Goal: Task Accomplishment & Management: Manage account settings

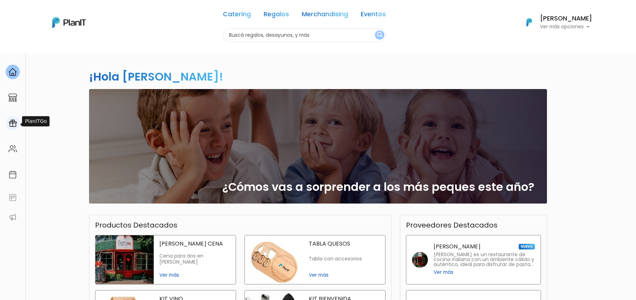
click at [11, 126] on img at bounding box center [12, 123] width 8 height 8
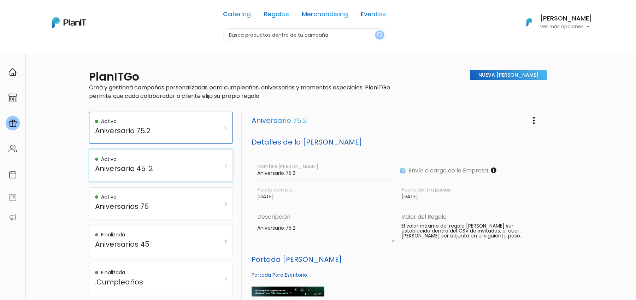
click at [202, 162] on div "Activa" at bounding box center [151, 159] width 112 height 7
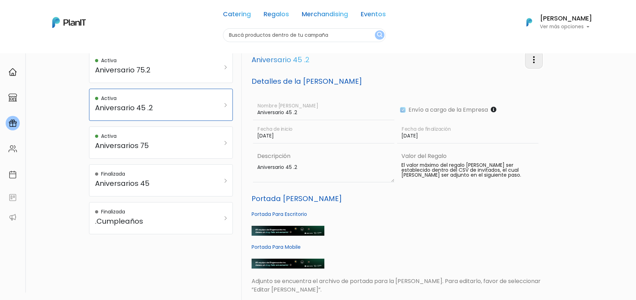
click at [535, 58] on img "button" at bounding box center [534, 60] width 8 height 8
click at [526, 78] on link "Editar Campaña" at bounding box center [504, 80] width 78 height 16
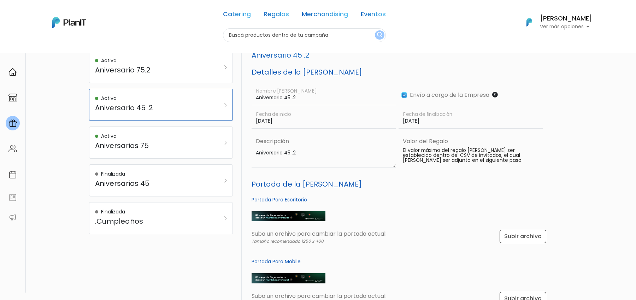
scroll to position [328, 0]
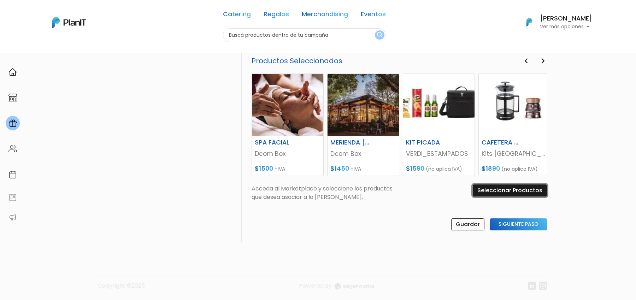
click at [503, 189] on input "Seleccionar Productos" at bounding box center [510, 191] width 74 height 12
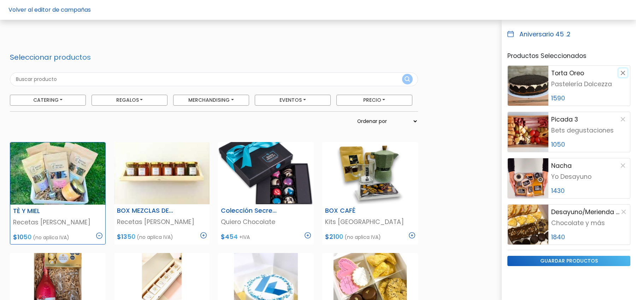
click at [624, 71] on button "button" at bounding box center [623, 73] width 8 height 8
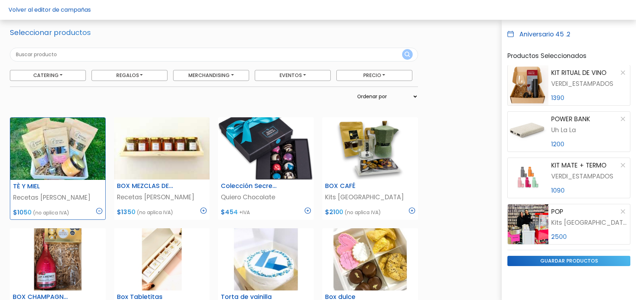
scroll to position [25, 0]
click at [624, 212] on button "button" at bounding box center [623, 211] width 8 height 8
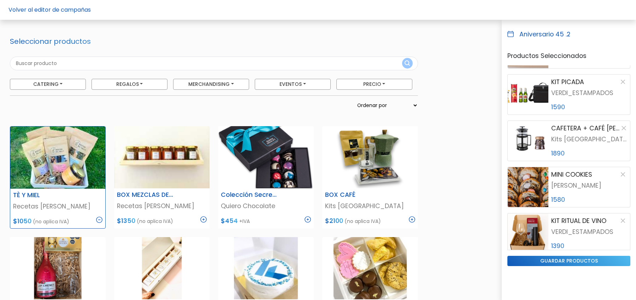
scroll to position [0, 0]
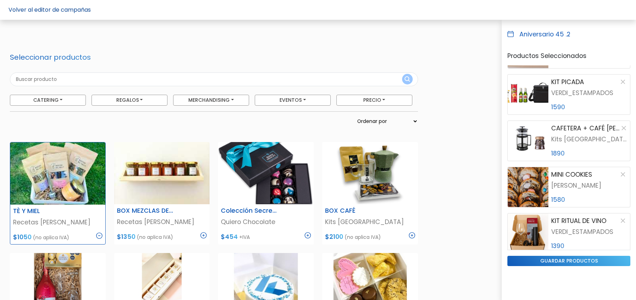
click at [28, 11] on link "Volver al editor de campañas" at bounding box center [49, 10] width 82 height 8
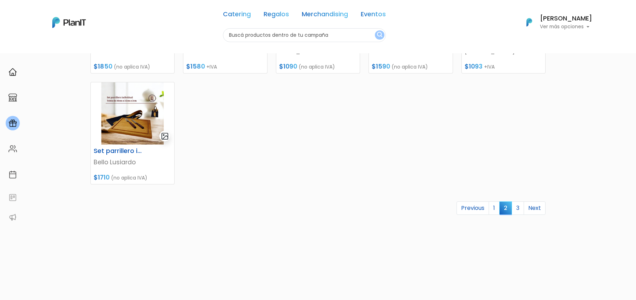
scroll to position [443, 0]
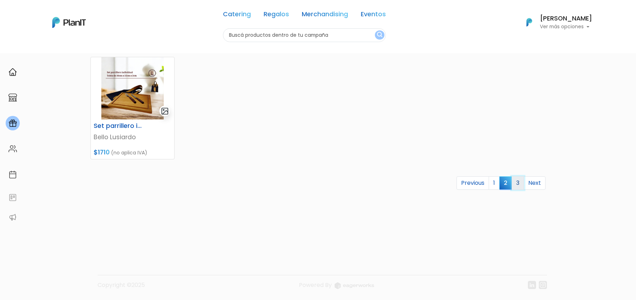
click at [518, 184] on link "3" at bounding box center [518, 182] width 12 height 13
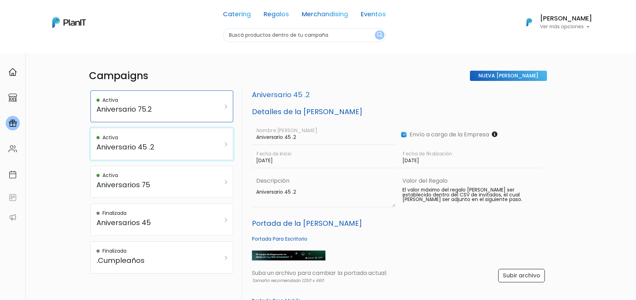
click at [174, 151] on div "Activa Aniversario 45 .2" at bounding box center [152, 144] width 111 height 20
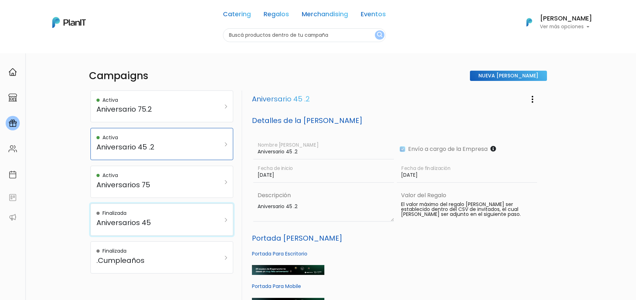
click at [178, 218] on h5 "Aniversarios 45" at bounding box center [152, 222] width 111 height 8
click at [535, 97] on img "button" at bounding box center [533, 99] width 8 height 8
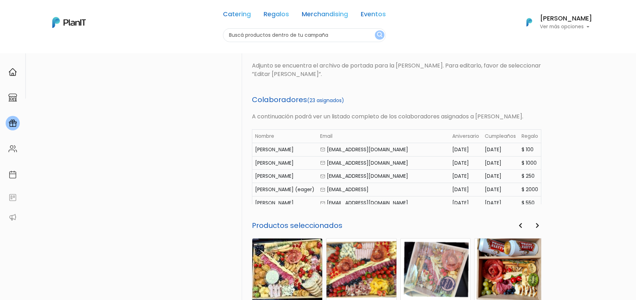
scroll to position [355, 0]
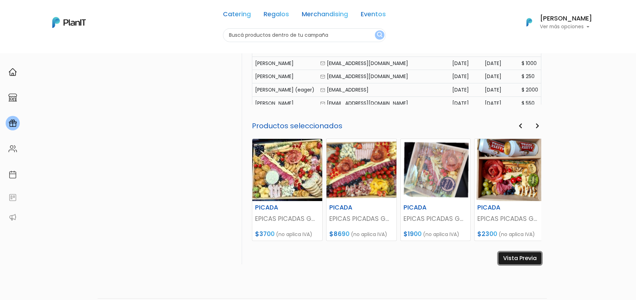
click at [528, 257] on link "Vista Previa" at bounding box center [520, 258] width 43 height 12
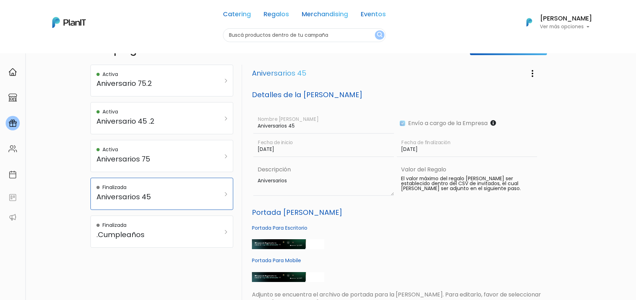
scroll to position [0, 0]
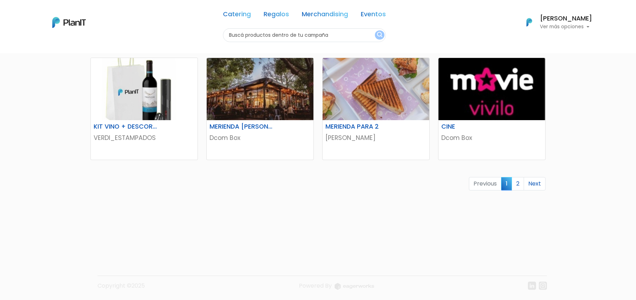
scroll to position [443, 0]
click at [518, 183] on link "2" at bounding box center [518, 183] width 12 height 13
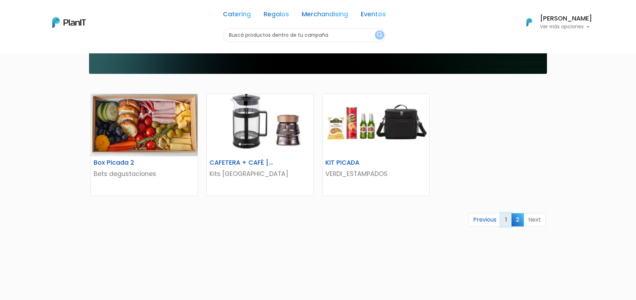
click at [511, 216] on link "1" at bounding box center [506, 219] width 11 height 13
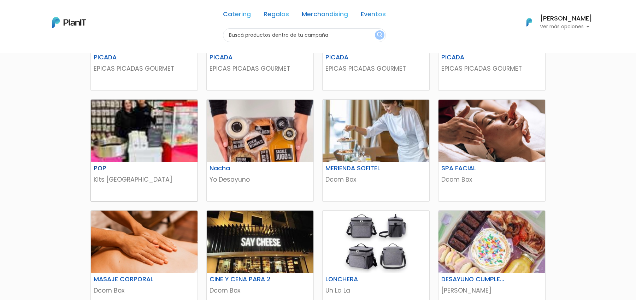
scroll to position [37, 0]
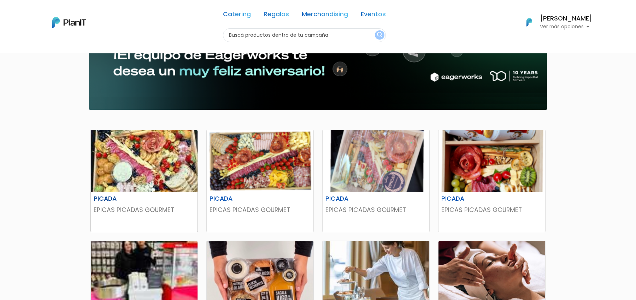
click at [156, 161] on img at bounding box center [144, 161] width 107 height 62
click at [176, 177] on img at bounding box center [144, 161] width 107 height 62
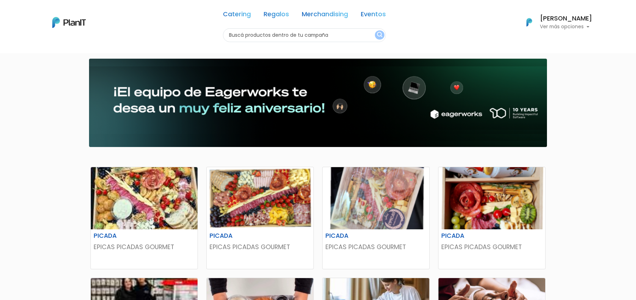
click at [565, 31] on button "[PERSON_NAME] Ver más opciones" at bounding box center [555, 22] width 75 height 18
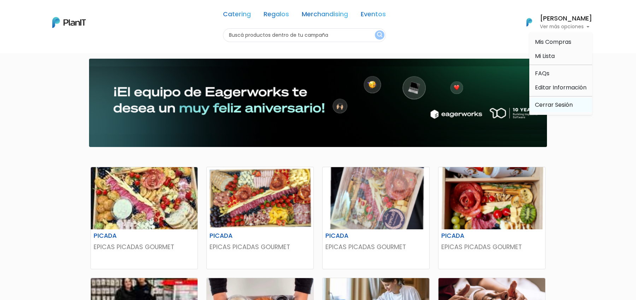
click at [559, 105] on link "Cerrar Sesión" at bounding box center [561, 105] width 63 height 14
